Goal: Book appointment/travel/reservation

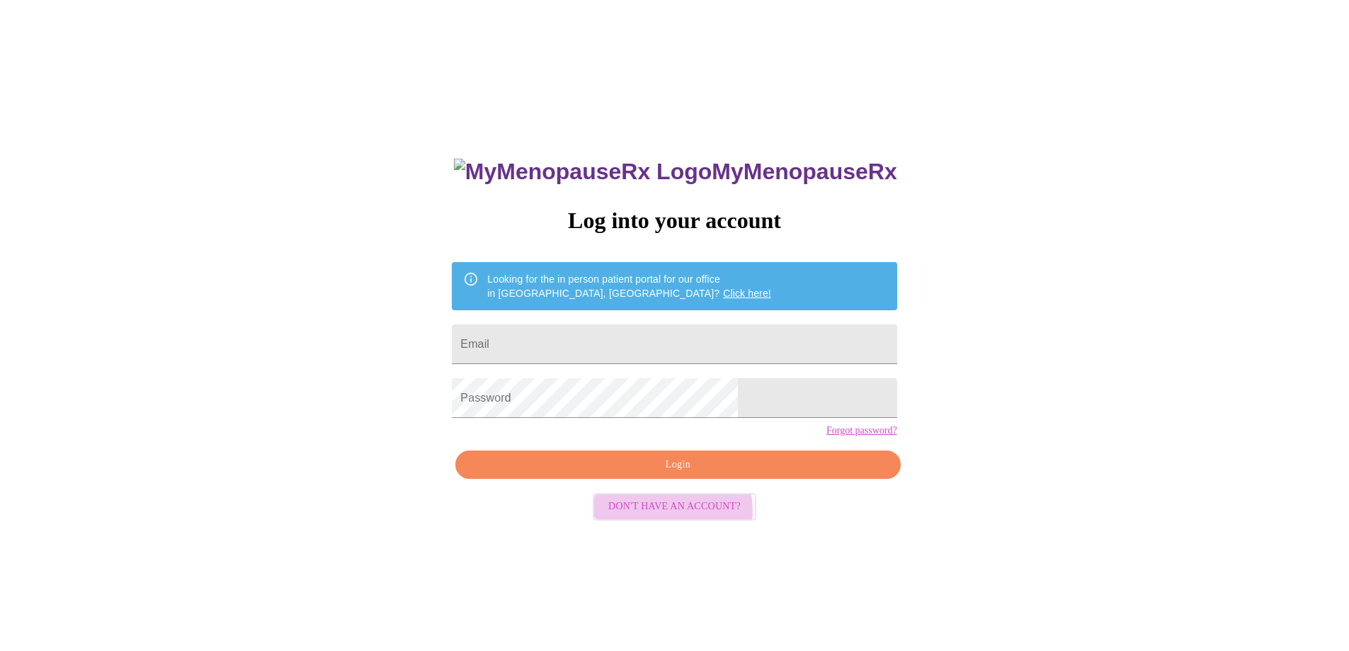
click at [662, 516] on span "Don't have an account?" at bounding box center [674, 507] width 132 height 18
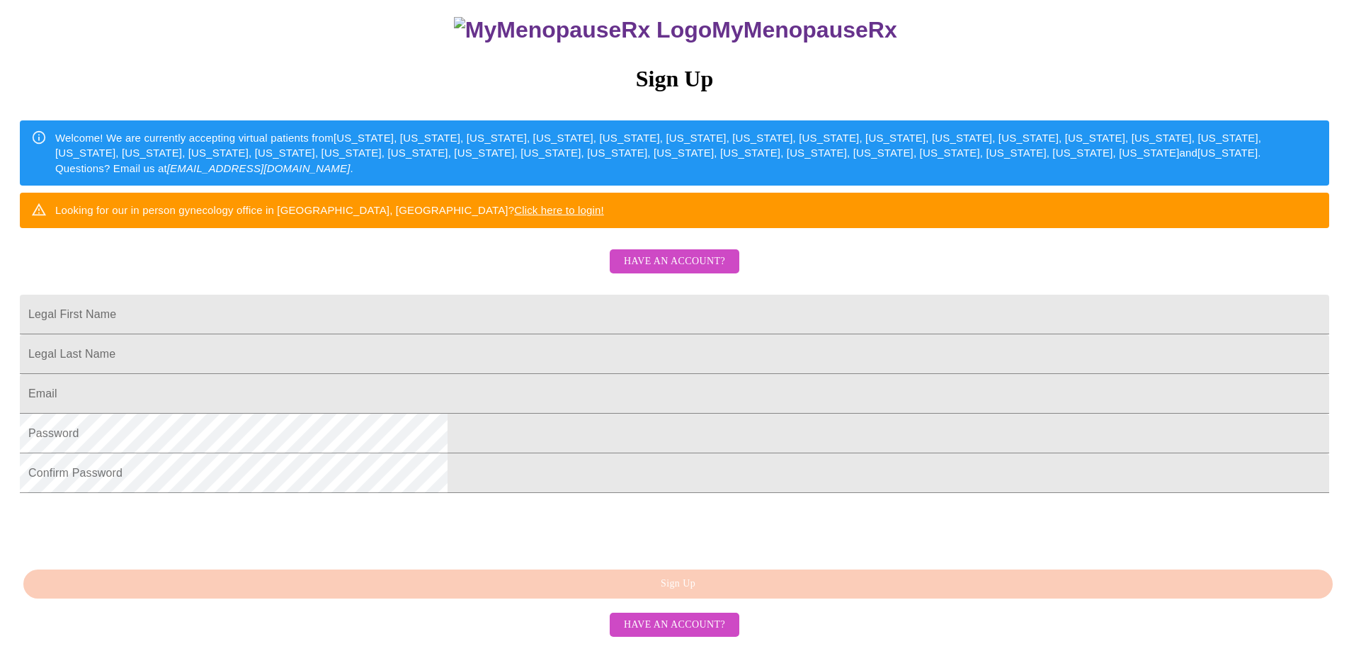
scroll to position [212, 0]
click at [637, 295] on input "Legal First Name" at bounding box center [675, 315] width 1310 height 40
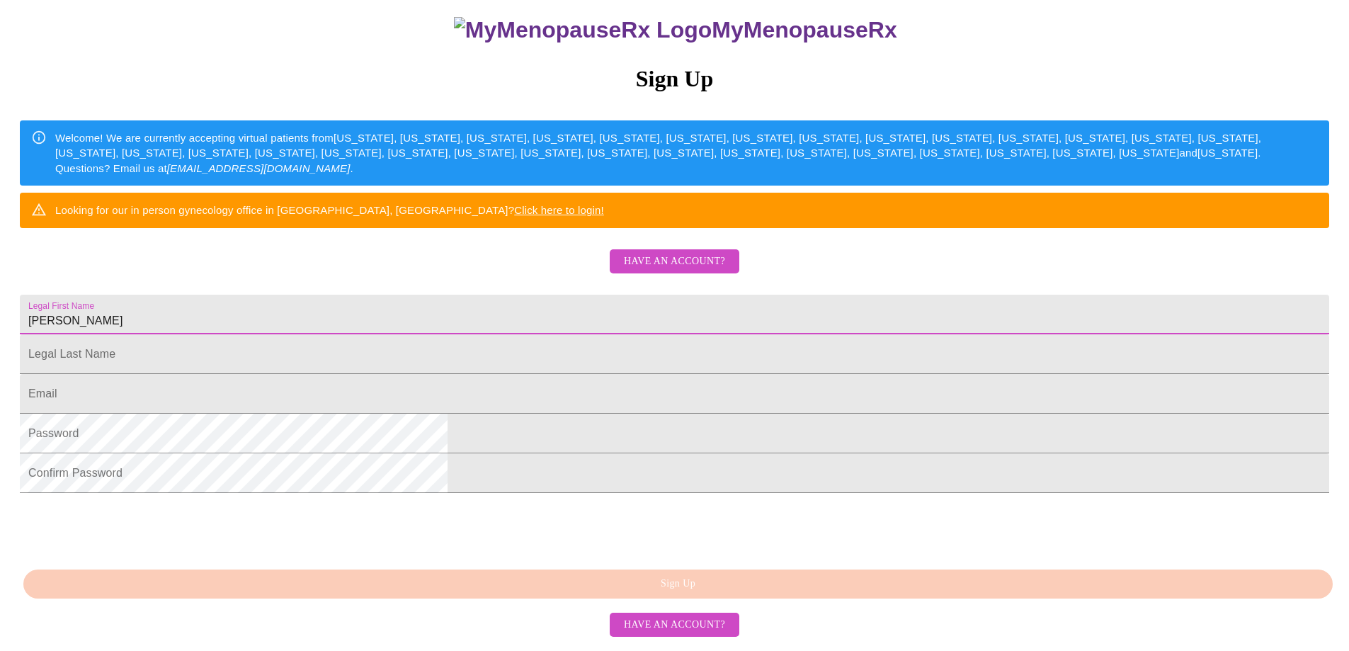
type input "Joelene"
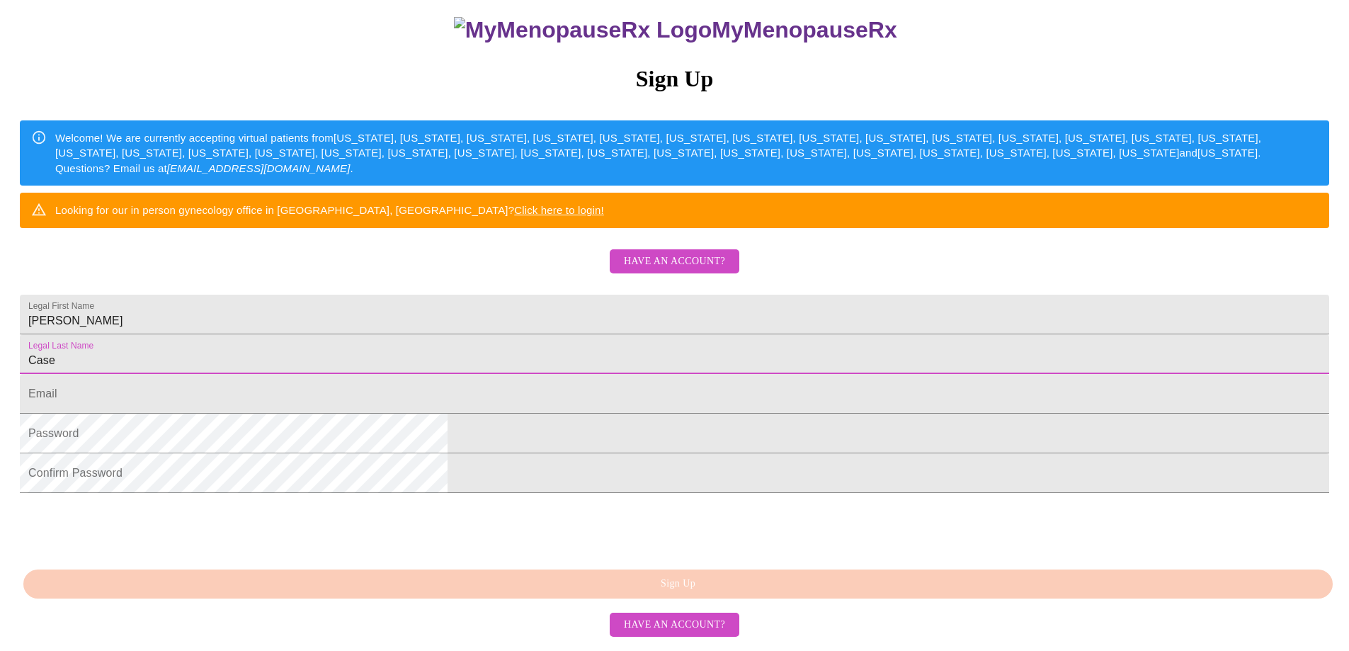
type input "Case"
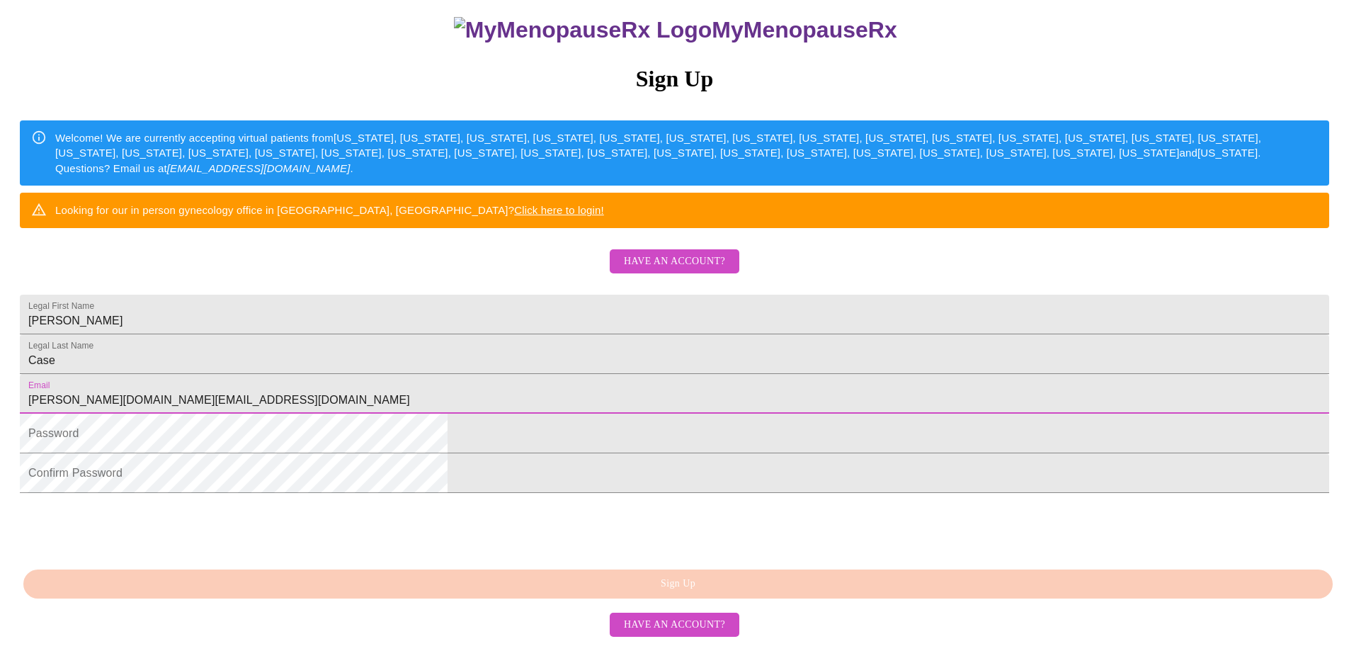
type input "Joelene.Case@gmail.com"
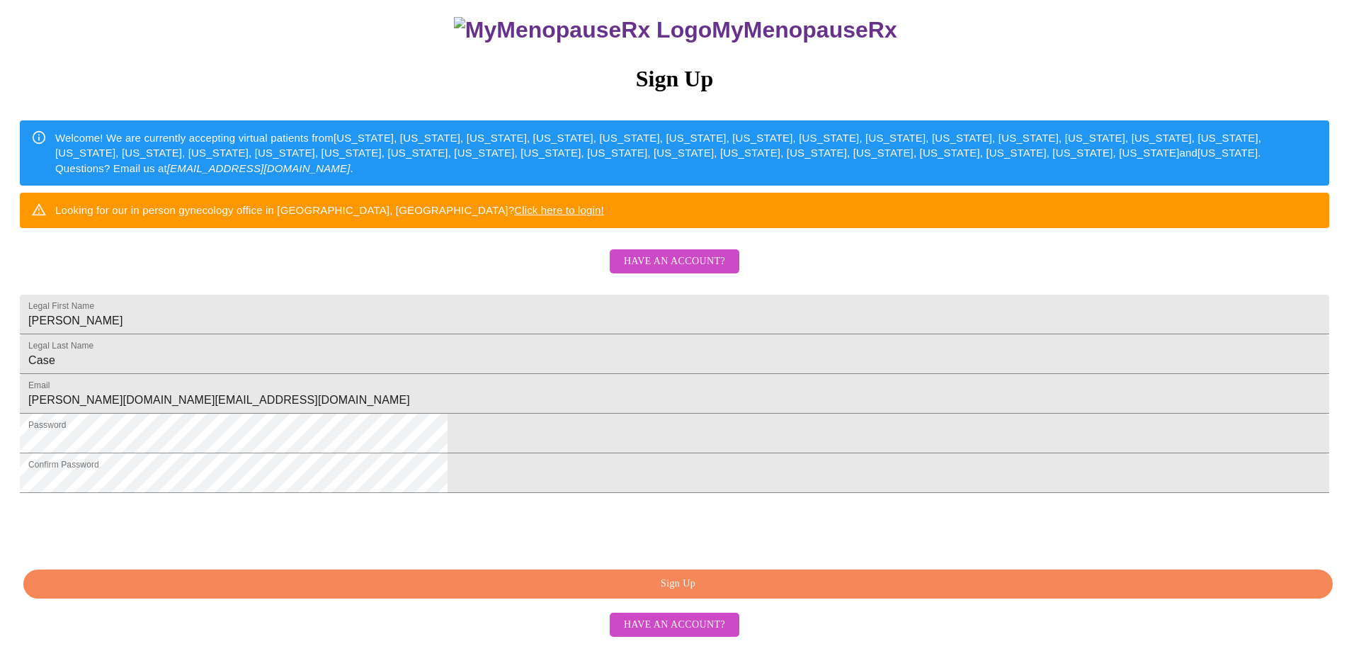
scroll to position [244, 0]
click at [673, 589] on span "Sign Up" at bounding box center [678, 584] width 1277 height 18
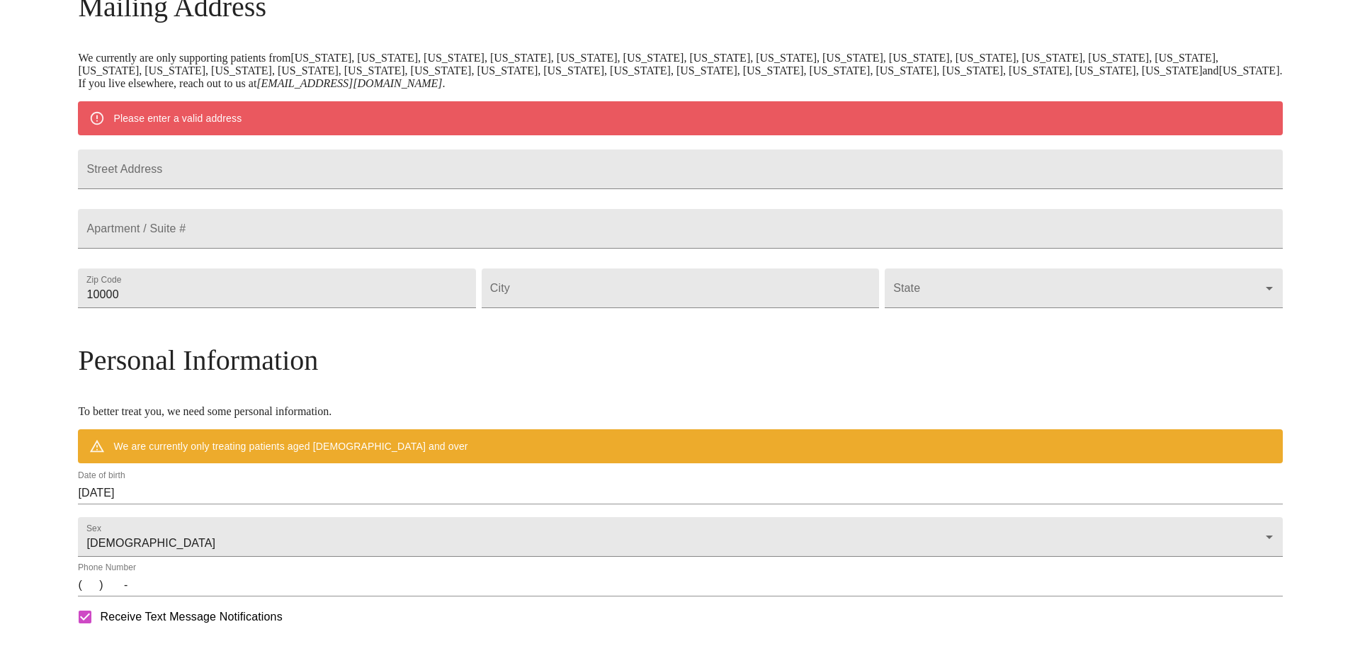
scroll to position [188, 0]
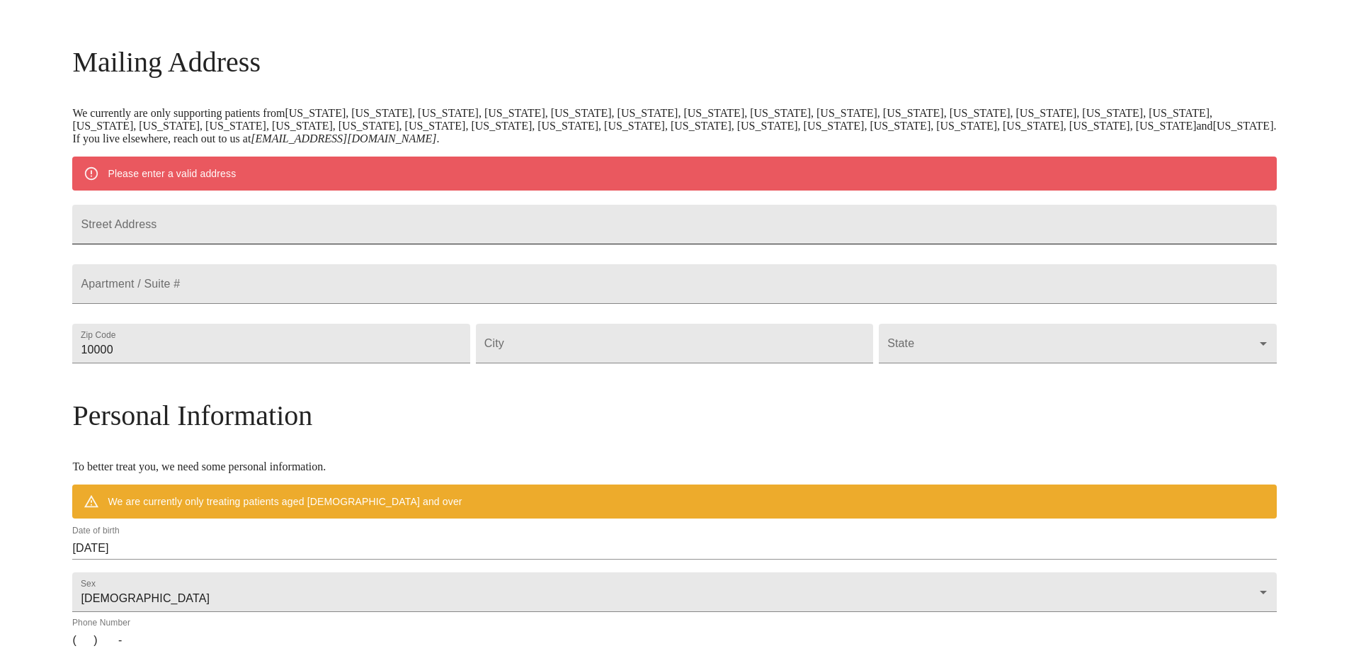
click at [343, 231] on input "Street Address" at bounding box center [674, 225] width 1204 height 40
type input "2021 Fannie Road"
type input "78633"
type input "Georgetown"
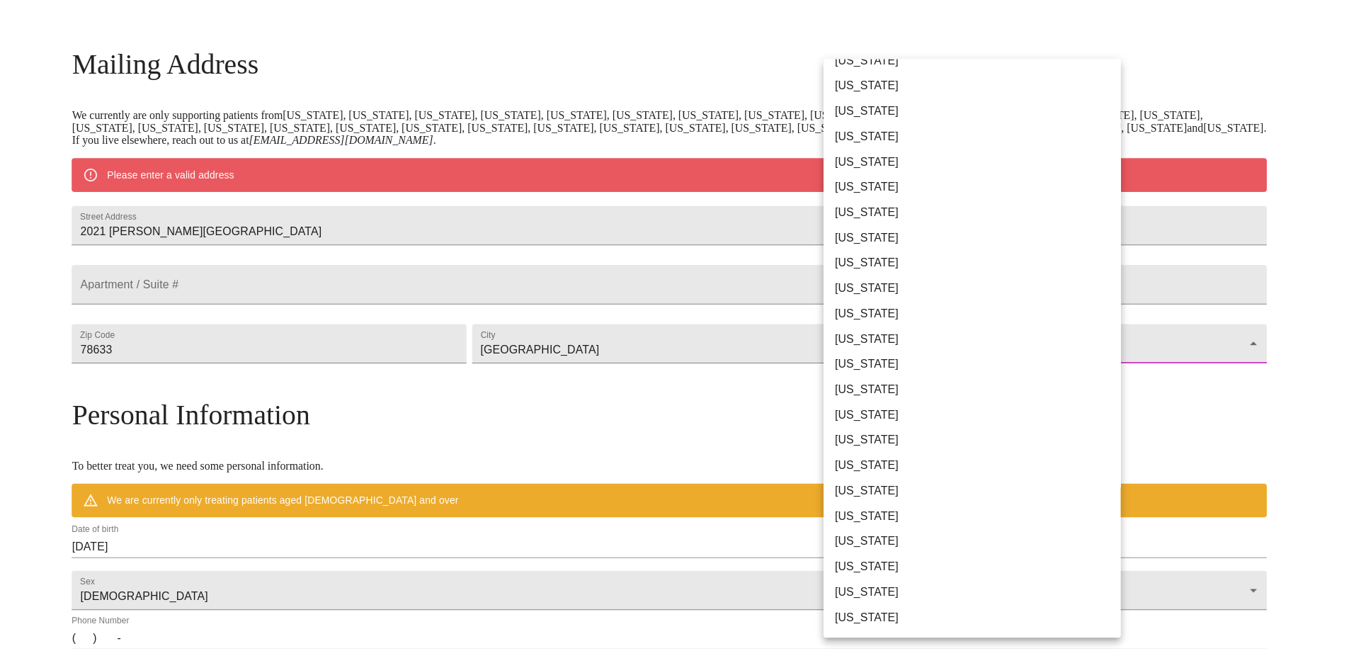
scroll to position [703, 0]
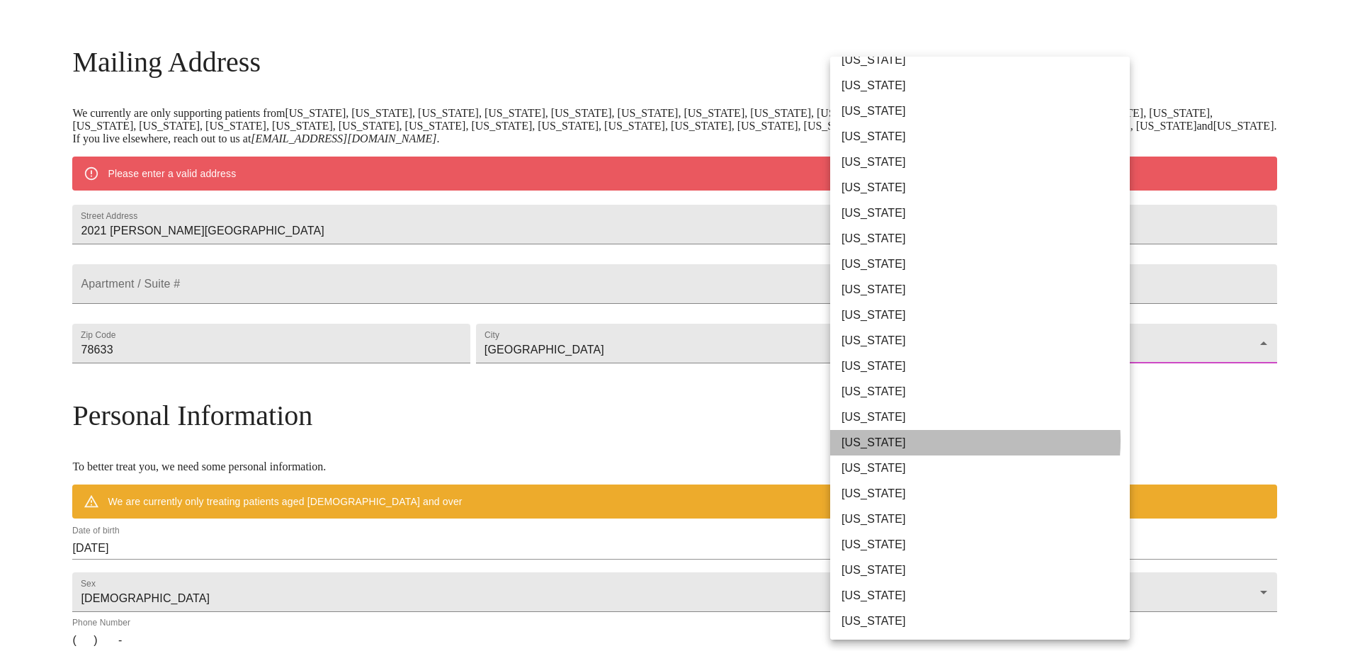
click at [934, 441] on li "Texas" at bounding box center [985, 442] width 310 height 25
type input "Texas"
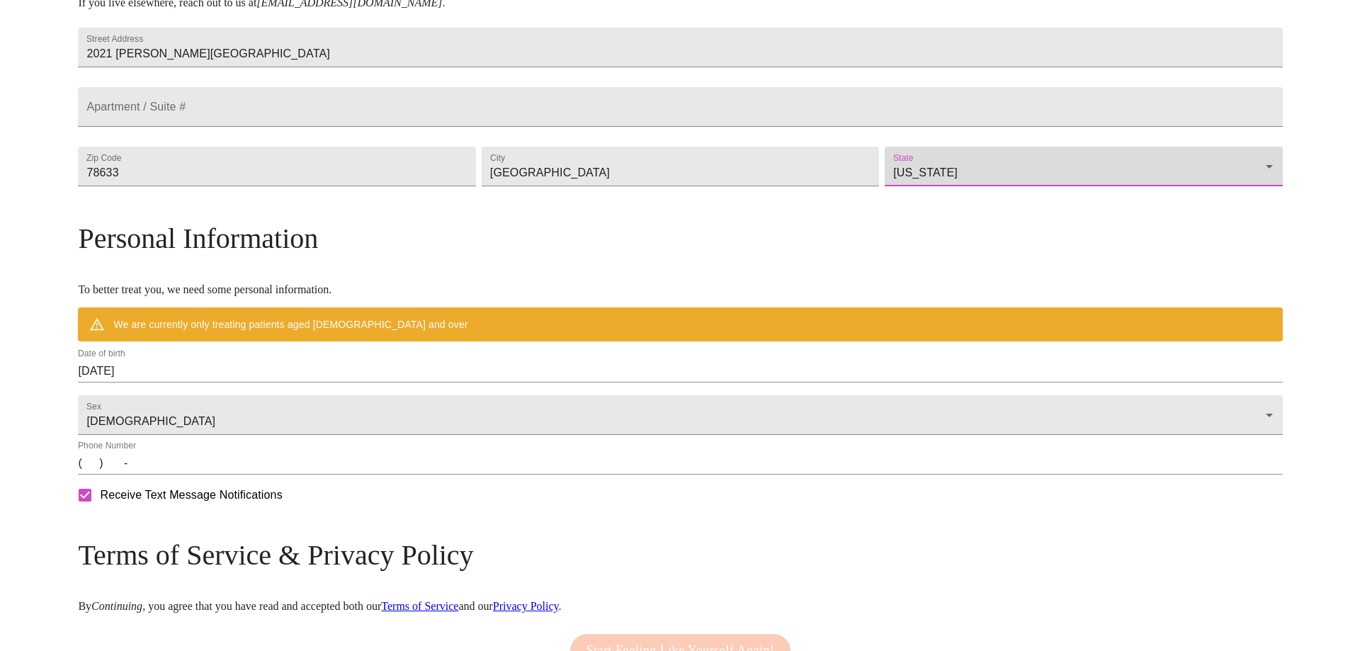
scroll to position [330, 0]
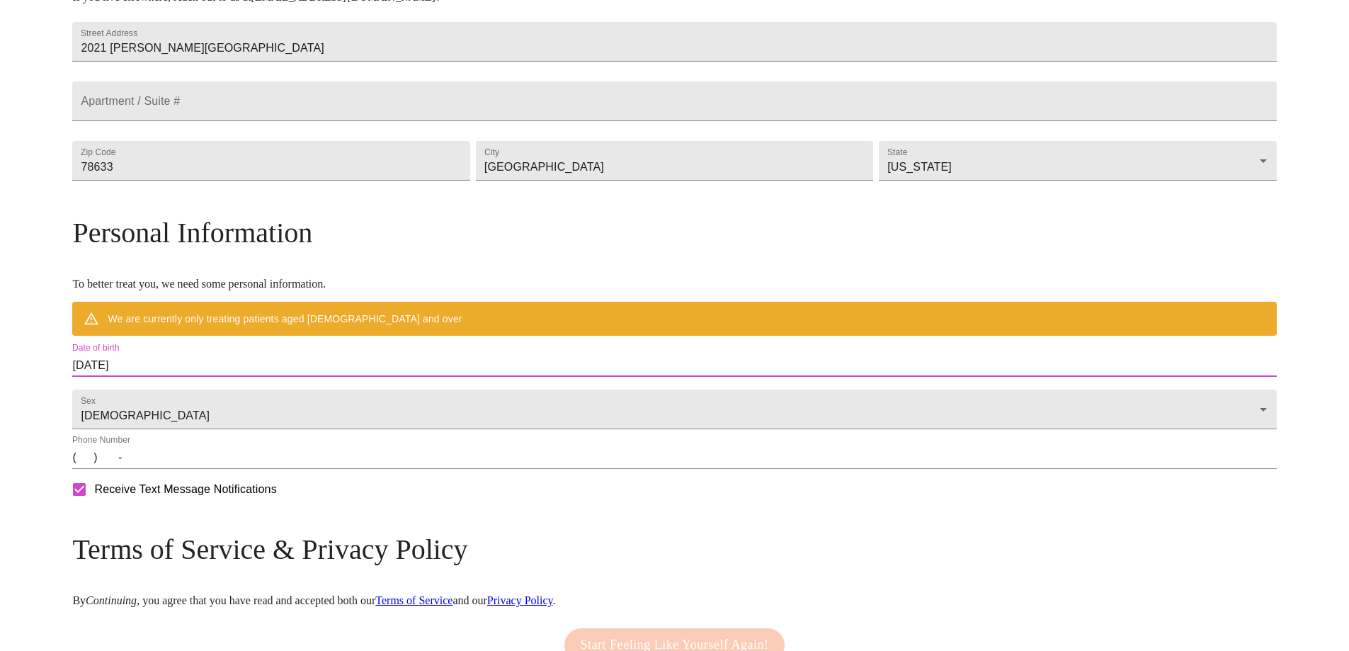
click at [299, 377] on input "09/16/2025" at bounding box center [674, 365] width 1204 height 23
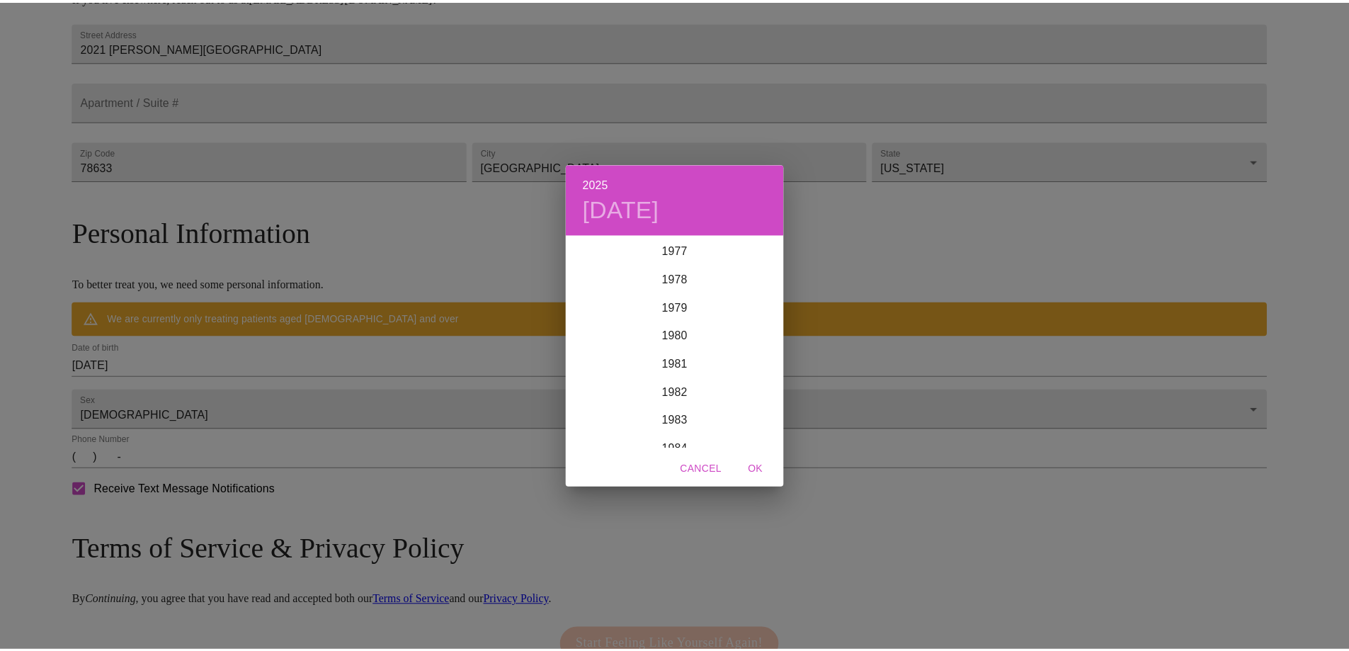
scroll to position [2210, 0]
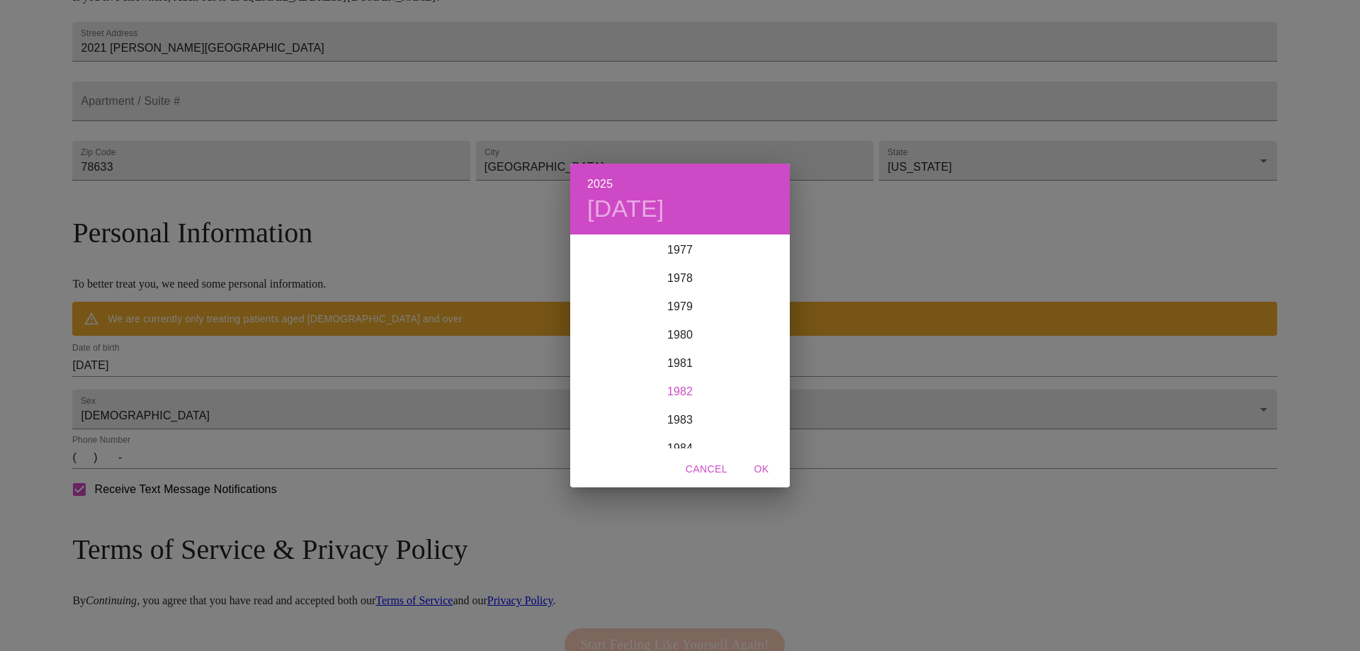
click at [670, 393] on div "1982" at bounding box center [680, 392] width 220 height 28
click at [754, 419] on div "Dec" at bounding box center [753, 421] width 73 height 53
click at [589, 385] on p "19" at bounding box center [594, 386] width 11 height 14
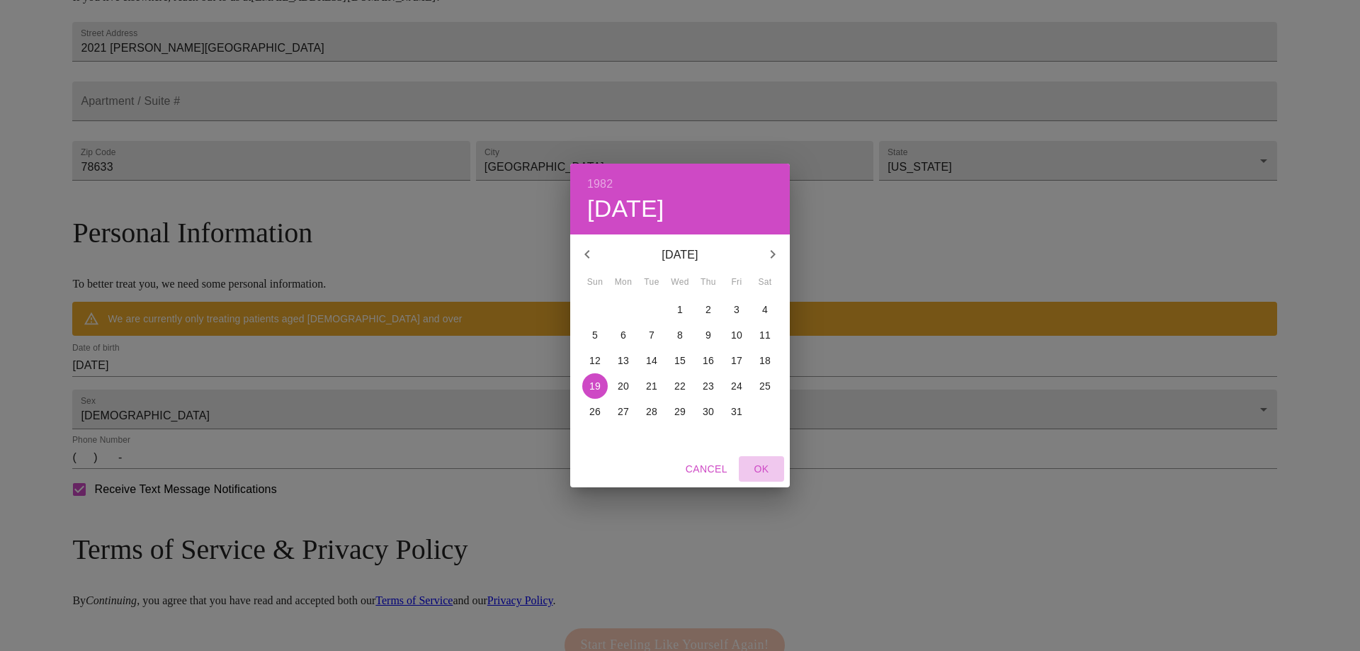
click at [760, 468] on span "OK" at bounding box center [761, 469] width 34 height 18
type input "12/19/1982"
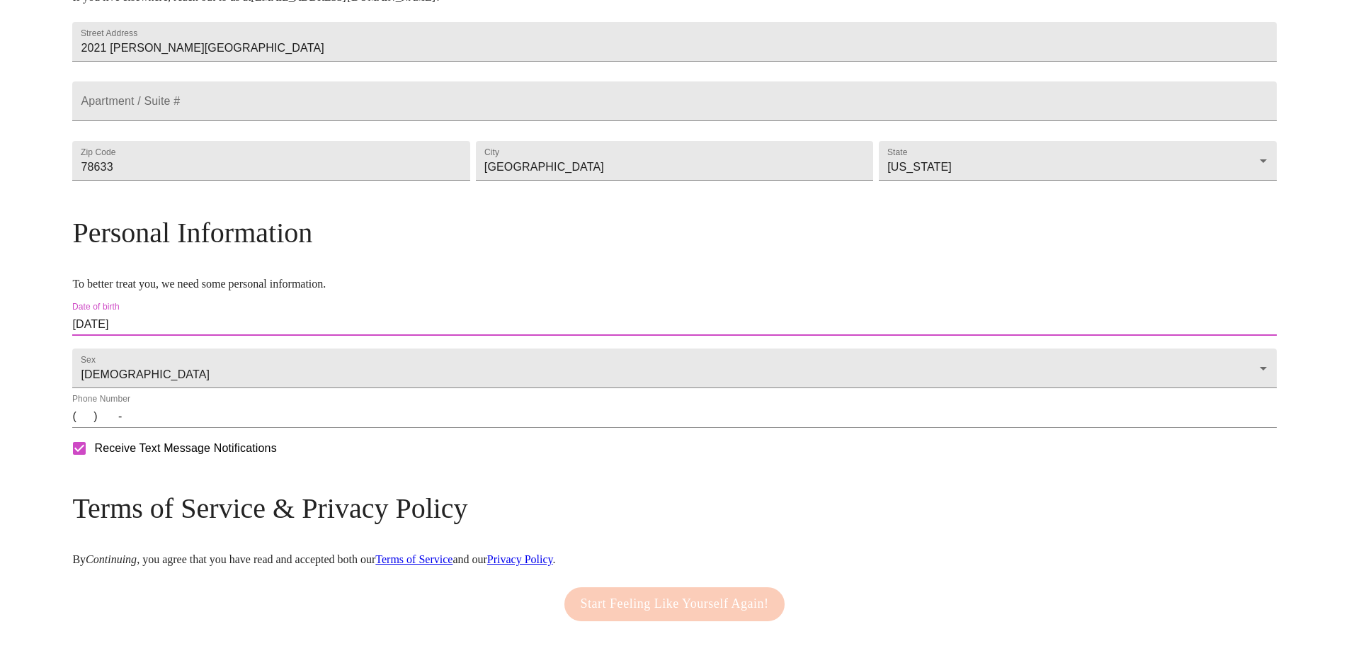
click at [225, 428] on input "(   )    -" at bounding box center [674, 416] width 1204 height 23
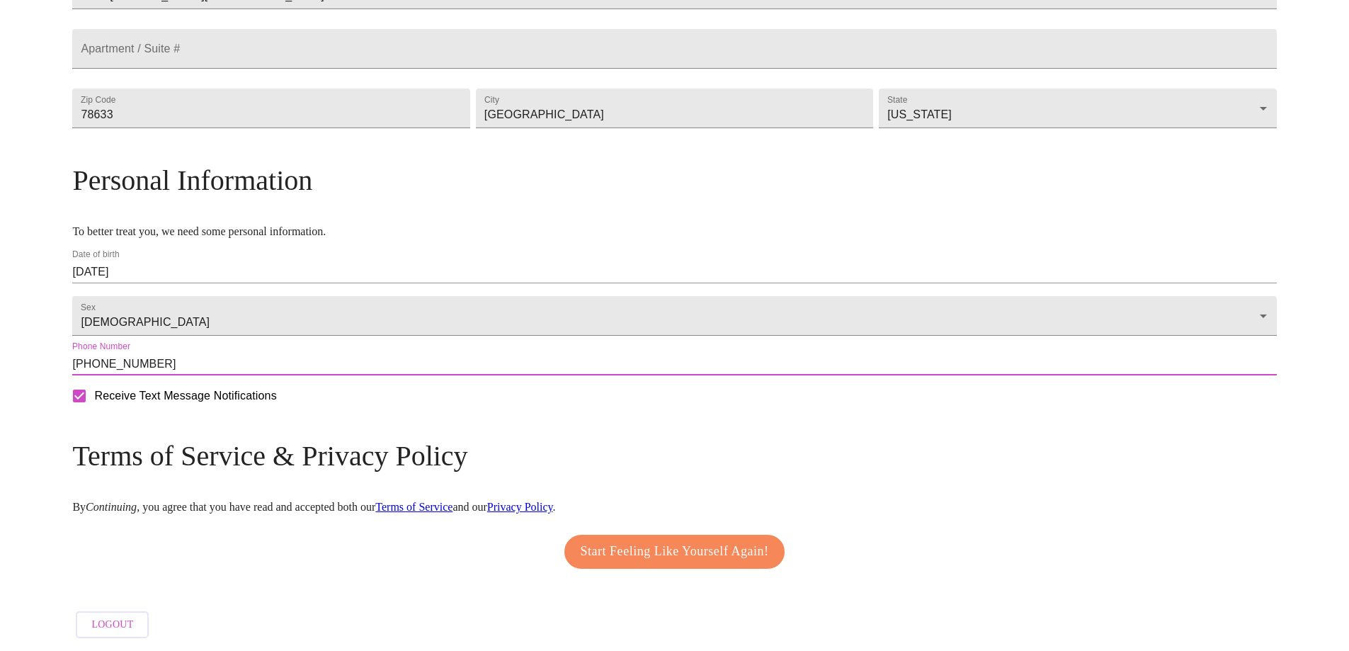
scroll to position [423, 0]
type input "(281) 451-8634"
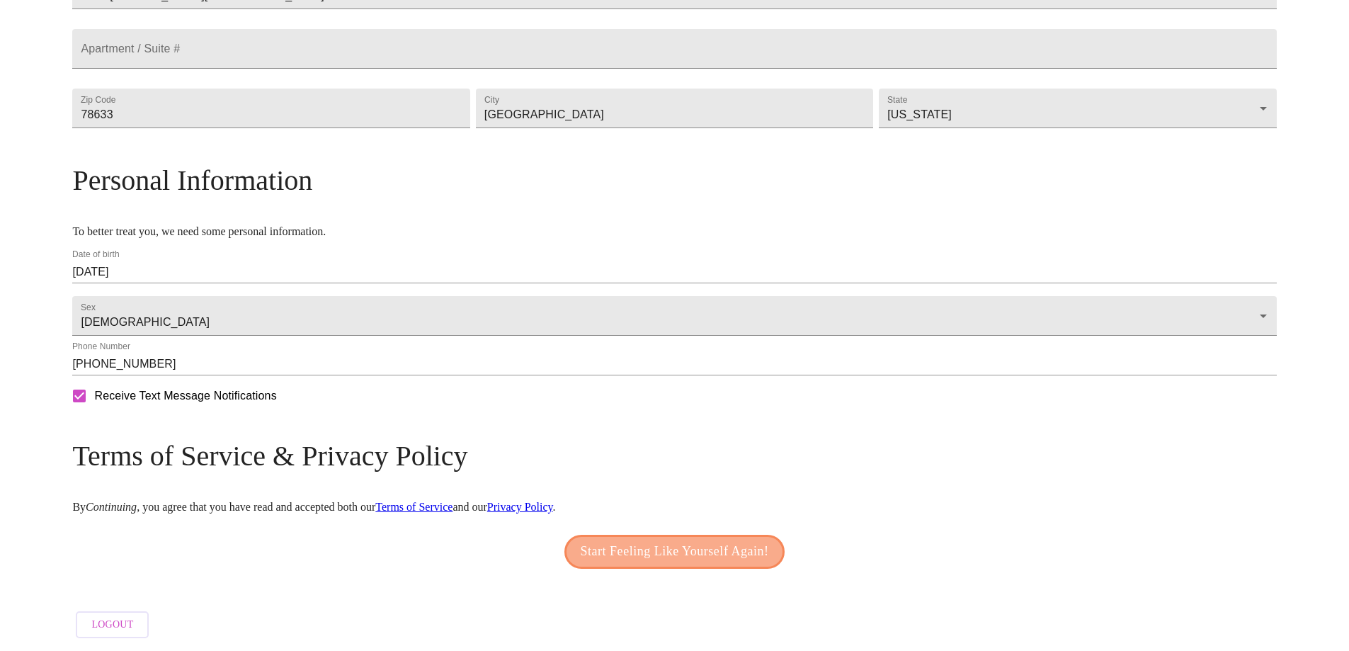
click at [651, 540] on span "Start Feeling Like Yourself Again!" at bounding box center [675, 551] width 188 height 23
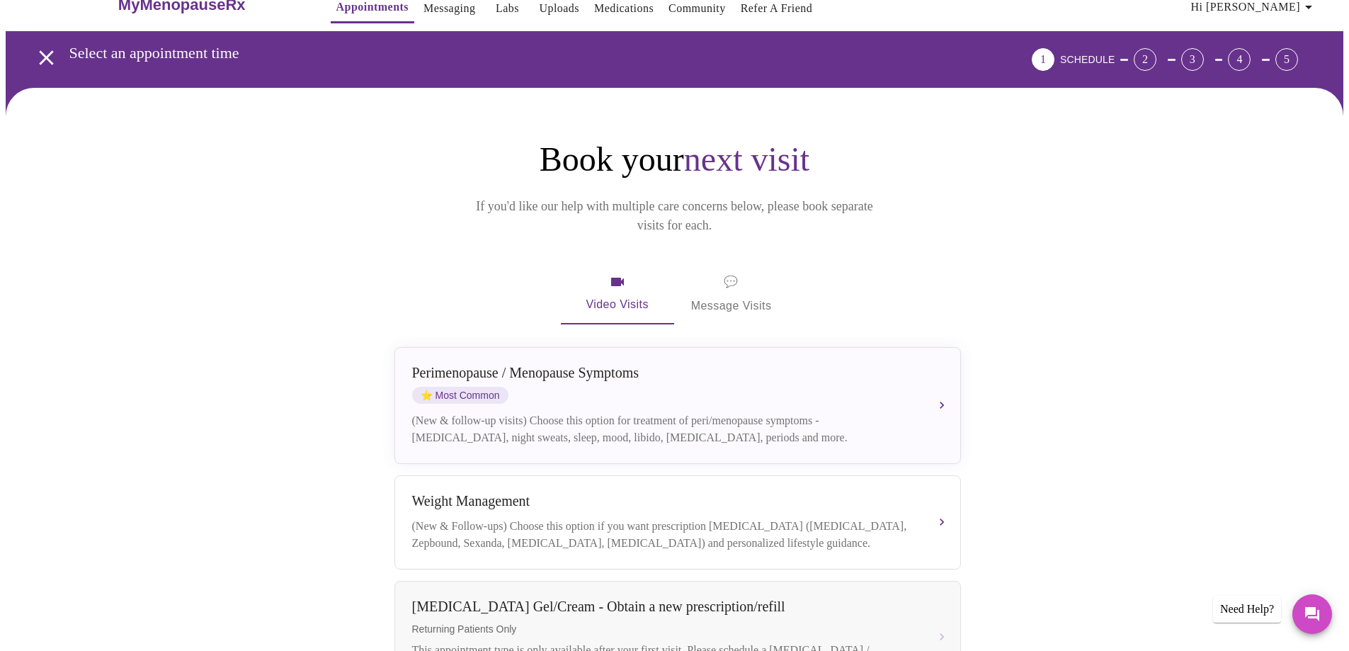
scroll to position [1, 0]
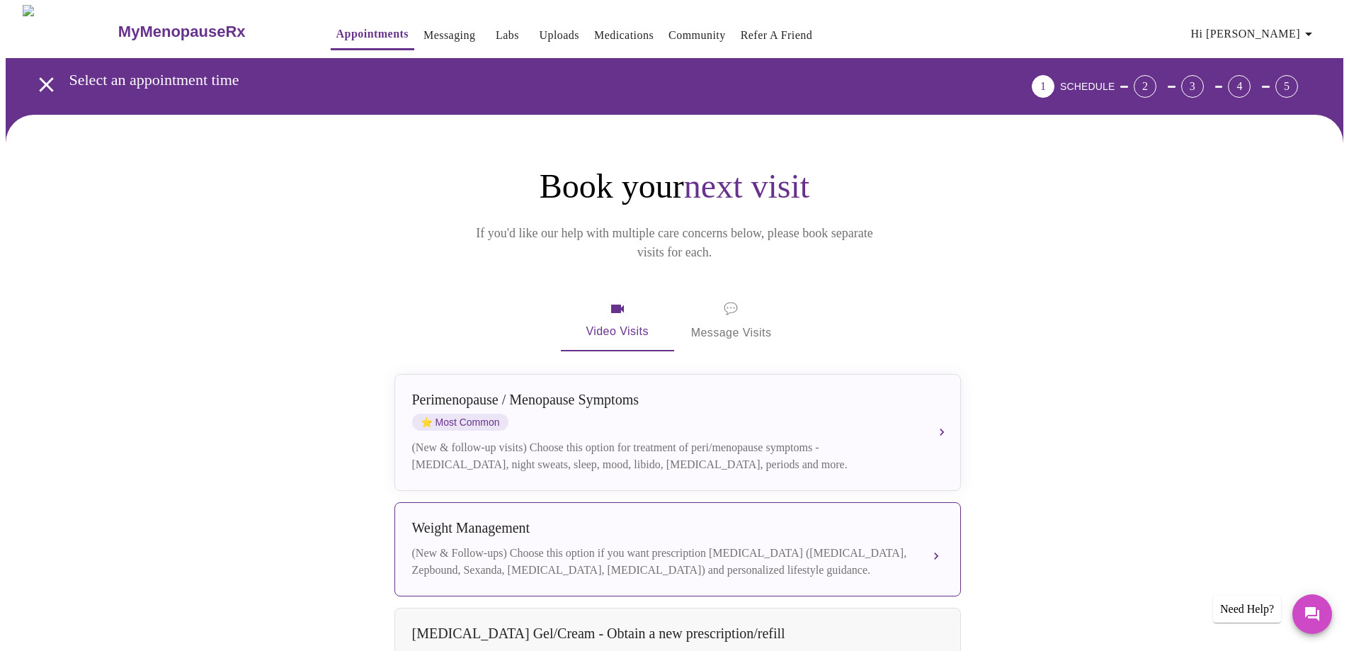
click at [937, 535] on button "Weight Management (New & Follow-ups) Choose this option if you want prescriptio…" at bounding box center [678, 549] width 567 height 94
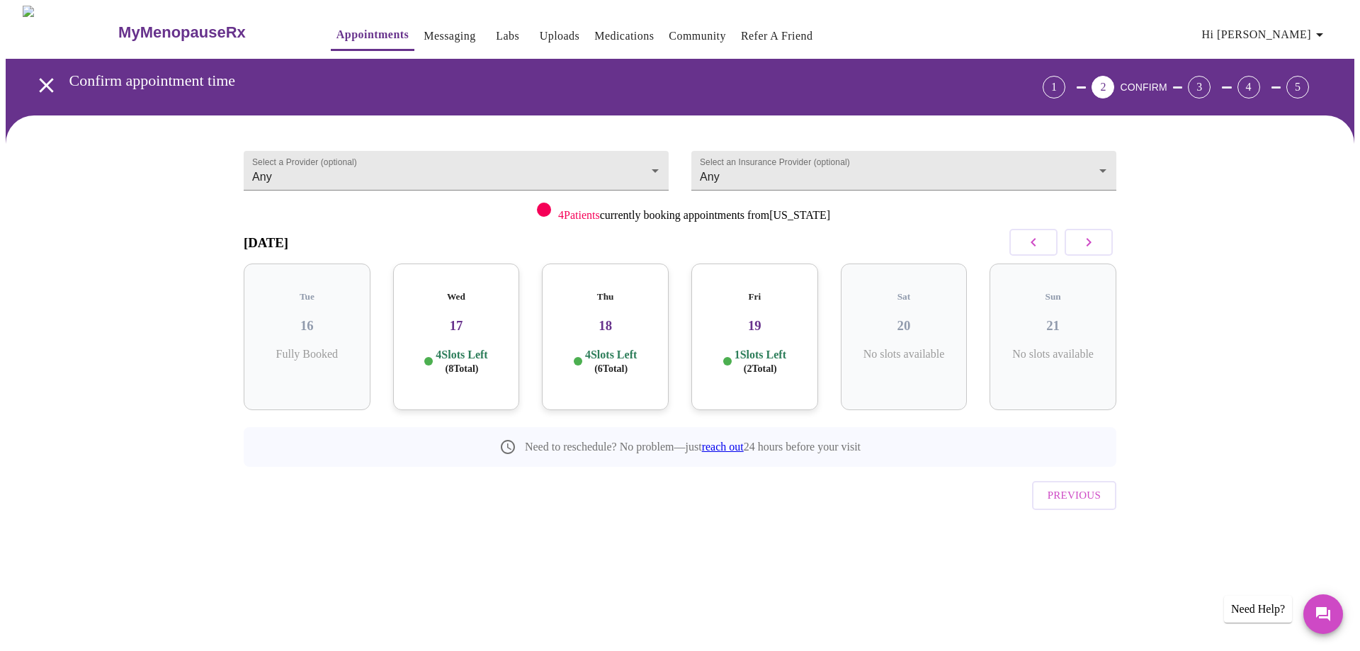
click at [454, 318] on h3 "17" at bounding box center [456, 326] width 104 height 16
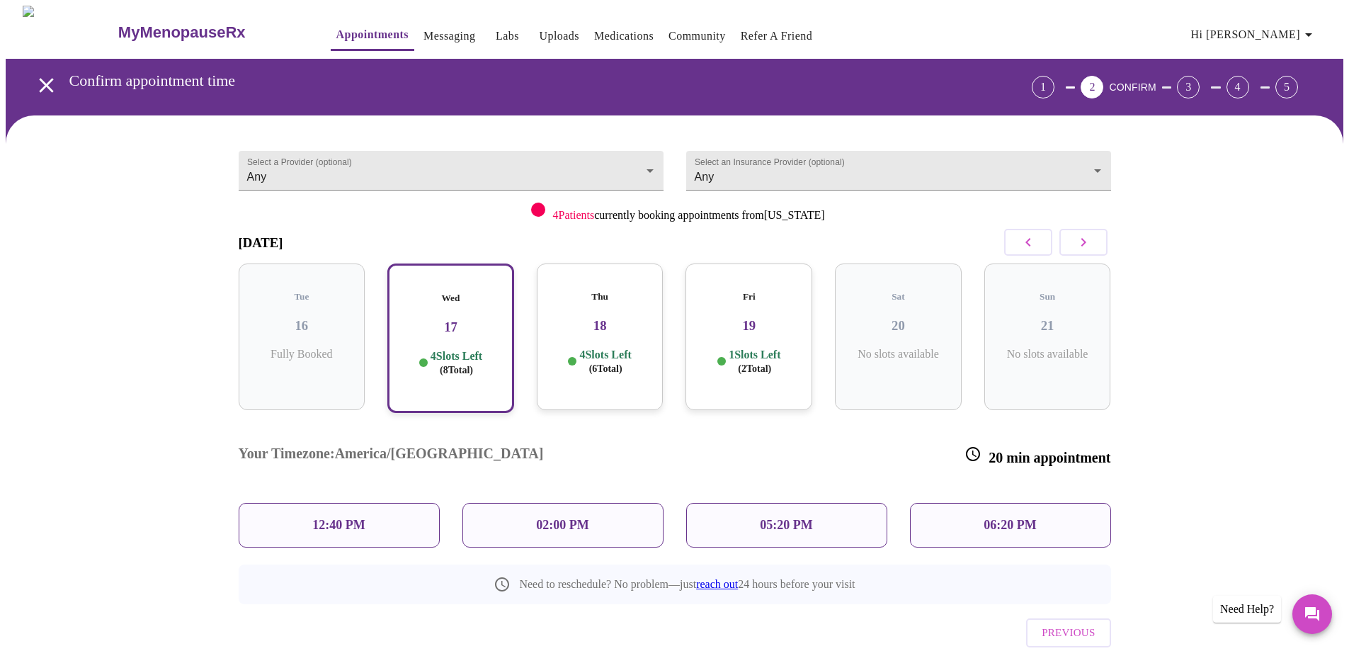
click at [551, 518] on p "02:00 PM" at bounding box center [562, 525] width 52 height 15
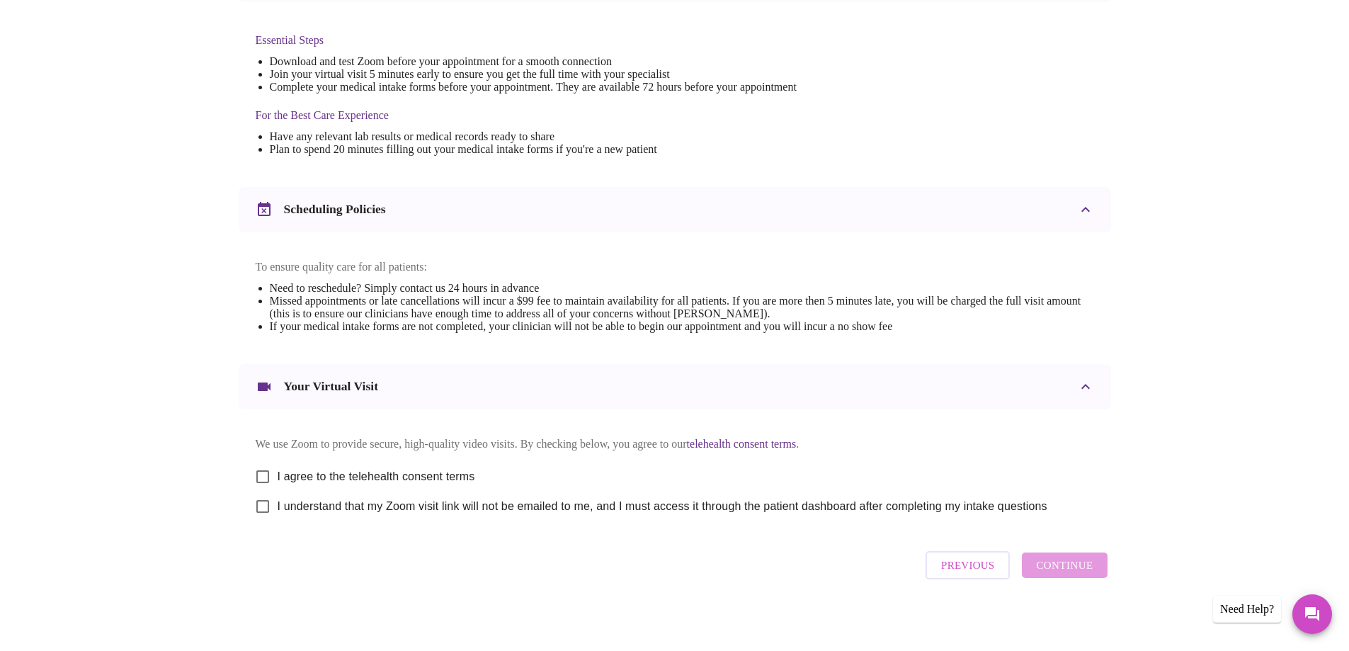
scroll to position [376, 0]
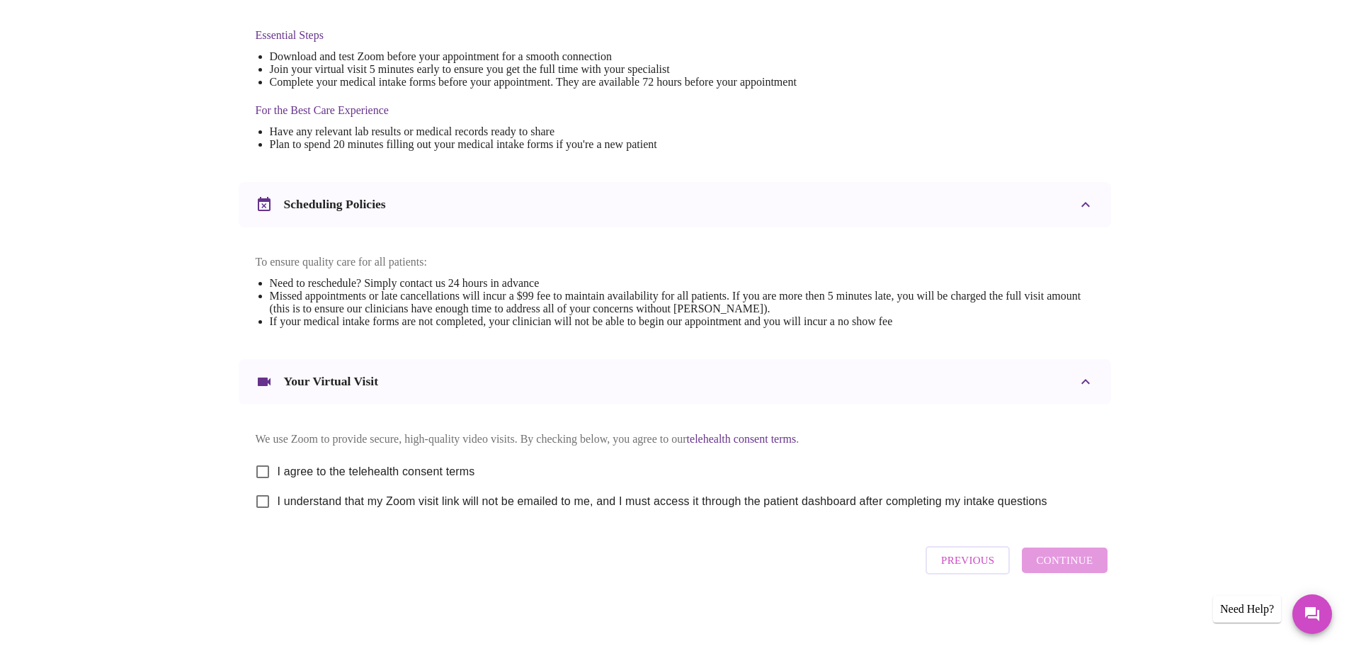
click at [264, 467] on input "I agree to the telehealth consent terms" at bounding box center [263, 472] width 30 height 30
checkbox input "true"
click at [263, 504] on input "I understand that my Zoom visit link will not be emailed to me, and I must acce…" at bounding box center [263, 502] width 30 height 30
checkbox input "true"
click at [1059, 565] on span "Continue" at bounding box center [1064, 560] width 57 height 18
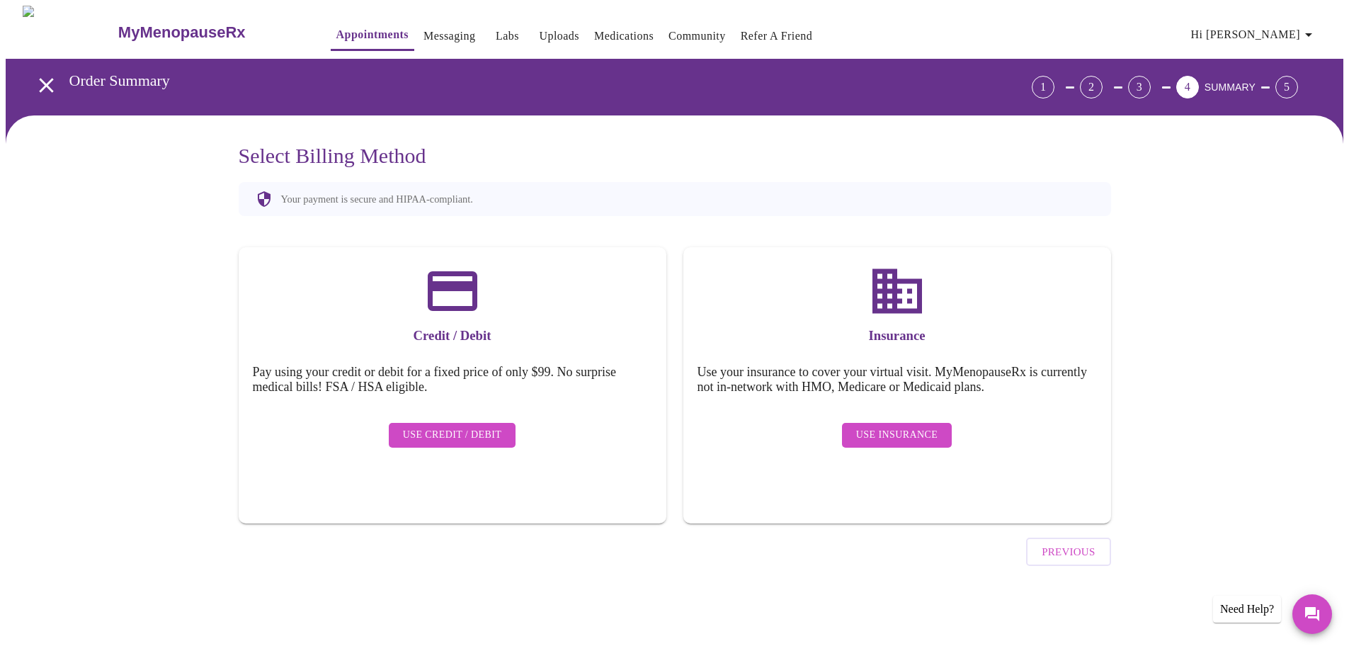
scroll to position [0, 0]
click at [1065, 543] on span "Previous" at bounding box center [1074, 552] width 53 height 18
